Goal: Task Accomplishment & Management: Use online tool/utility

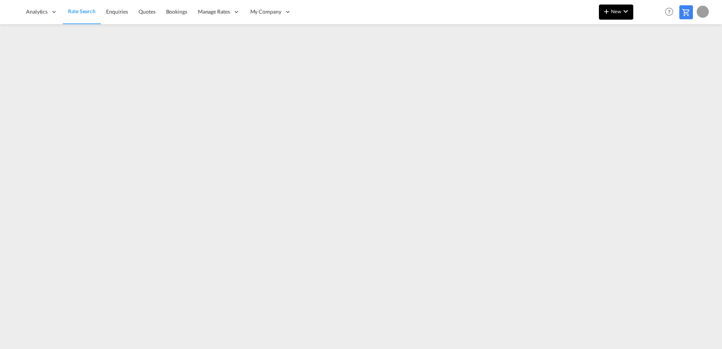
click at [615, 11] on span "New" at bounding box center [616, 11] width 28 height 6
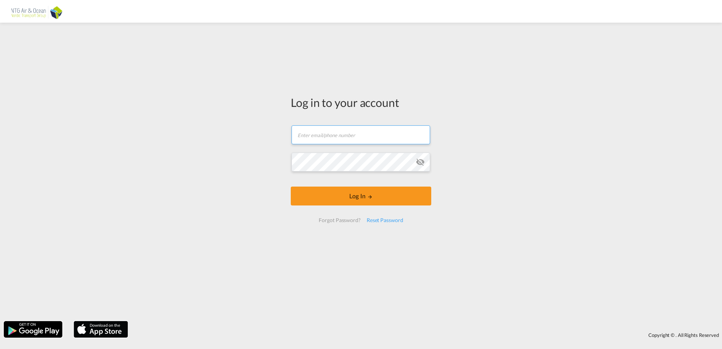
type input "[EMAIL_ADDRESS][DOMAIN_NAME]"
click at [396, 201] on button "Log In" at bounding box center [361, 196] width 141 height 19
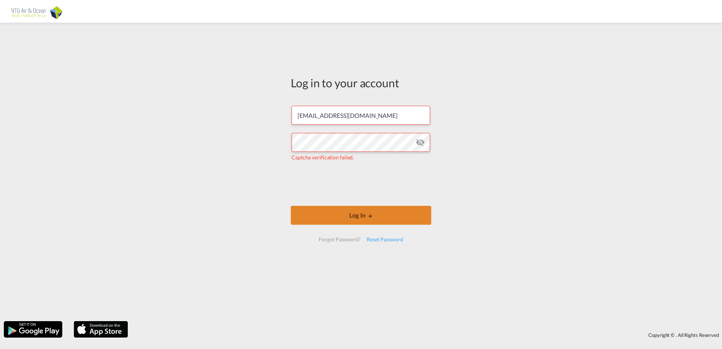
click at [309, 215] on button "Log In" at bounding box center [361, 215] width 141 height 19
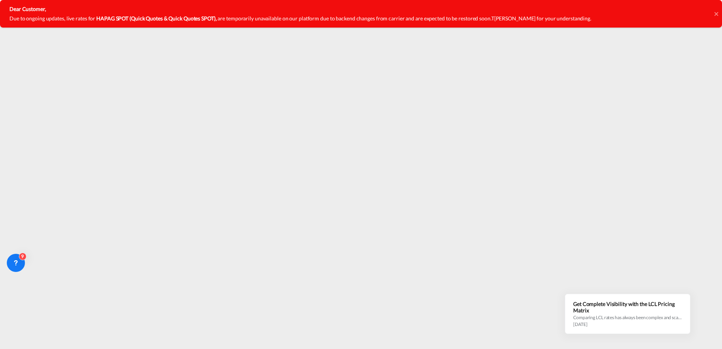
click at [714, 13] on div "Dear Customer, Due to ongoing updates, live rates for HAPAG SPOT (Quick Quotes …" at bounding box center [361, 14] width 722 height 28
click at [717, 14] on icon at bounding box center [716, 14] width 4 height 4
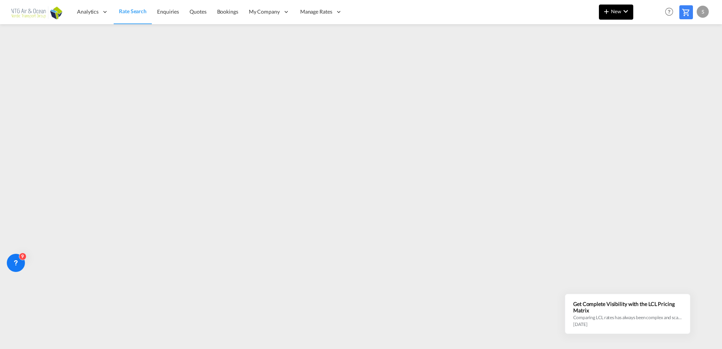
click at [610, 11] on md-icon "icon-plus 400-fg" at bounding box center [606, 11] width 9 height 9
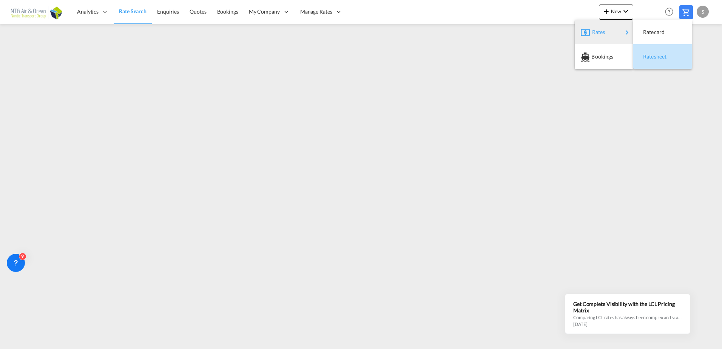
click at [649, 54] on span "Ratesheet" at bounding box center [647, 56] width 8 height 15
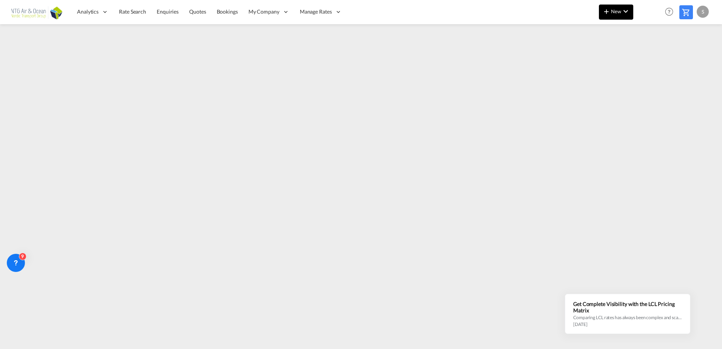
click at [610, 15] on md-icon "icon-plus 400-fg" at bounding box center [606, 11] width 9 height 9
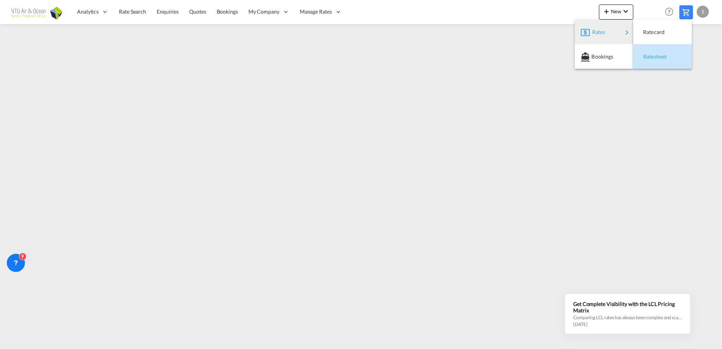
click at [654, 60] on div "Ratesheet" at bounding box center [657, 56] width 28 height 19
